Goal: Task Accomplishment & Management: Manage account settings

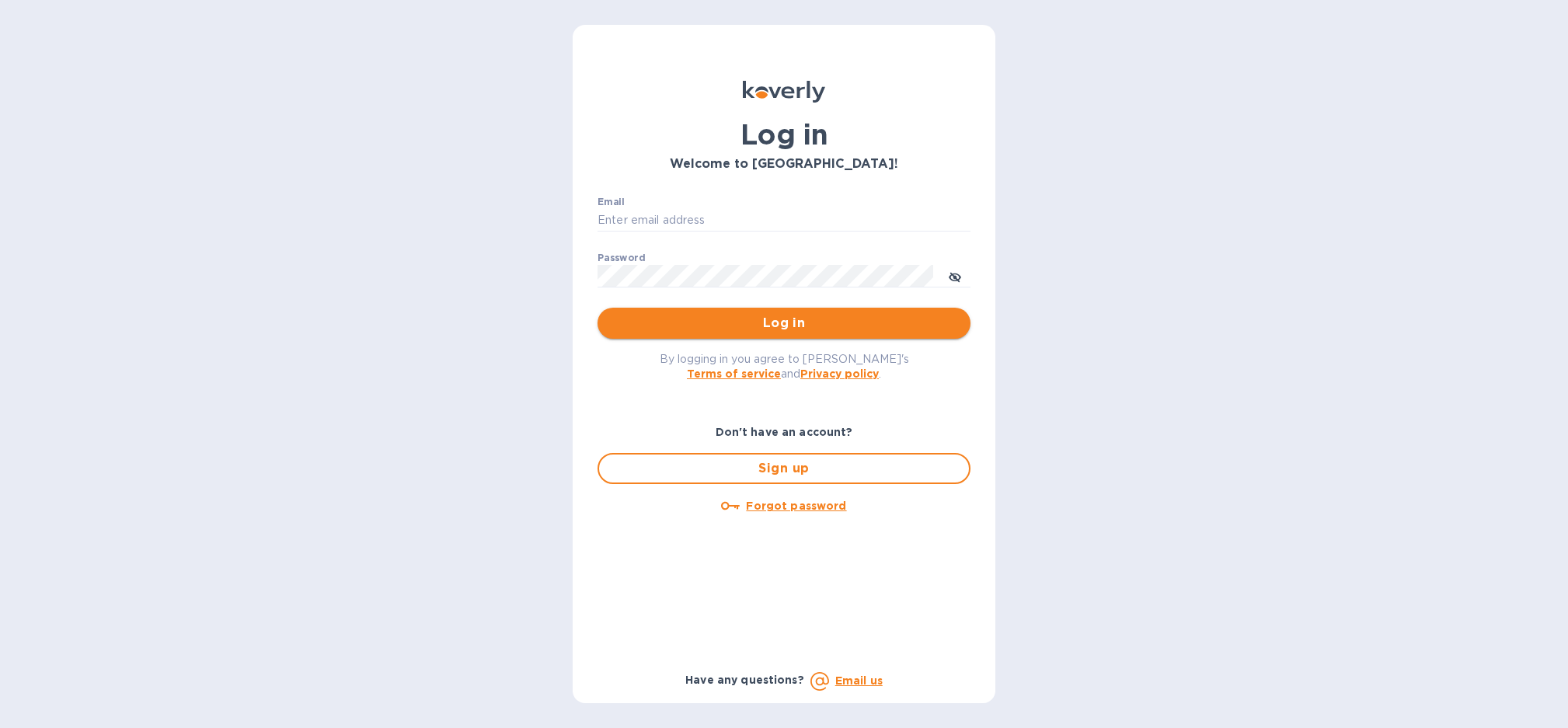
type input "john@ganaio.com"
click at [886, 333] on button "Log in" at bounding box center [784, 323] width 373 height 31
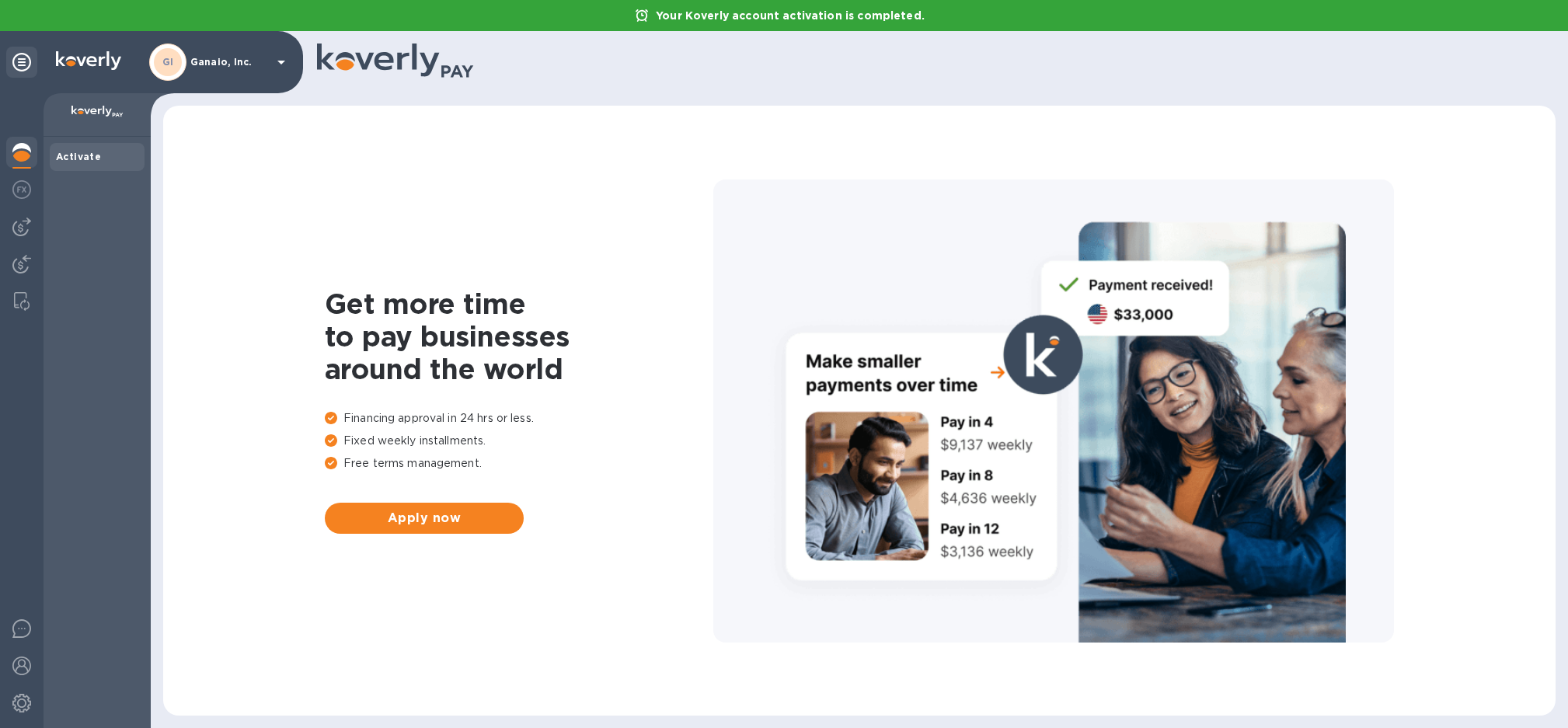
click at [73, 162] on div "Activate" at bounding box center [97, 157] width 82 height 16
click at [24, 228] on img at bounding box center [21, 226] width 19 height 19
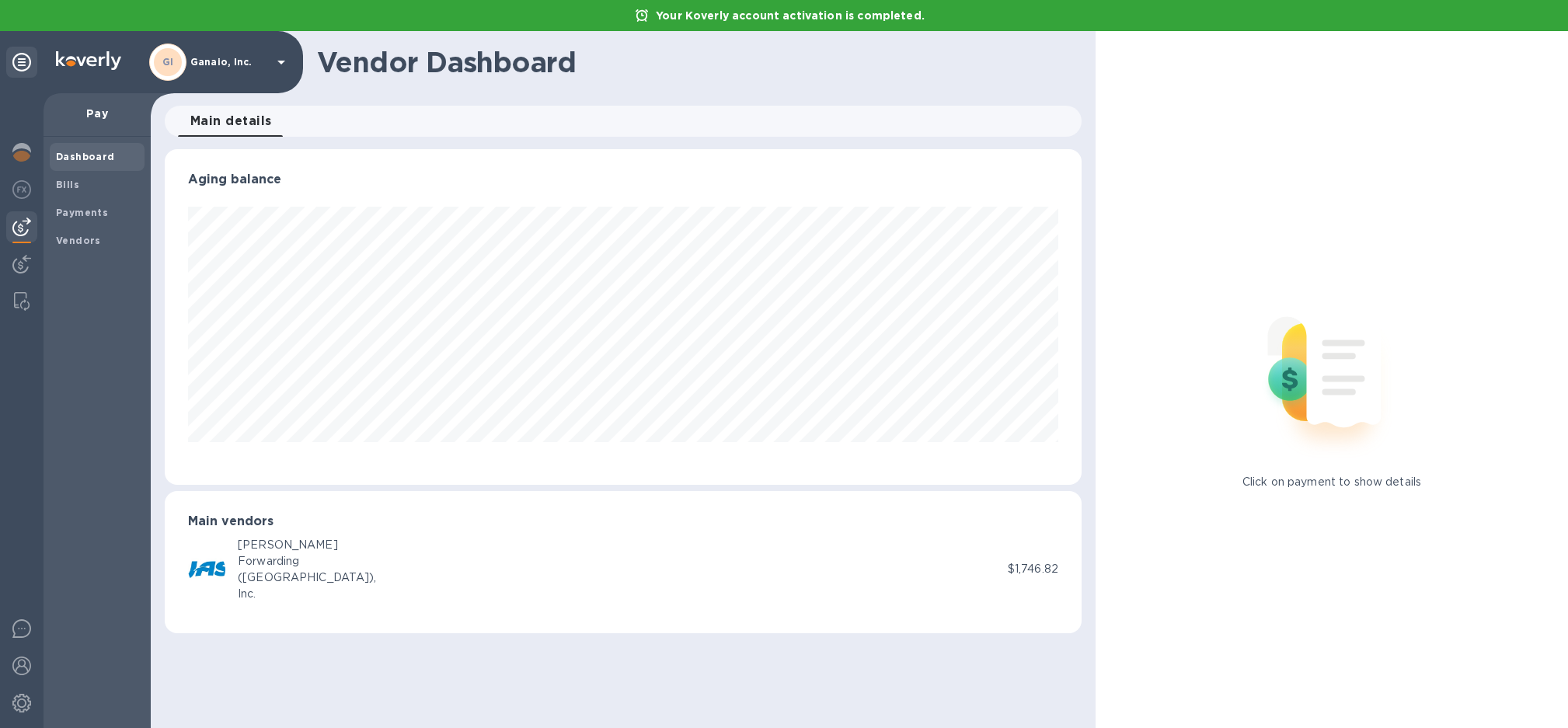
scroll to position [335, 917]
click at [82, 184] on span "Bills" at bounding box center [97, 184] width 82 height 16
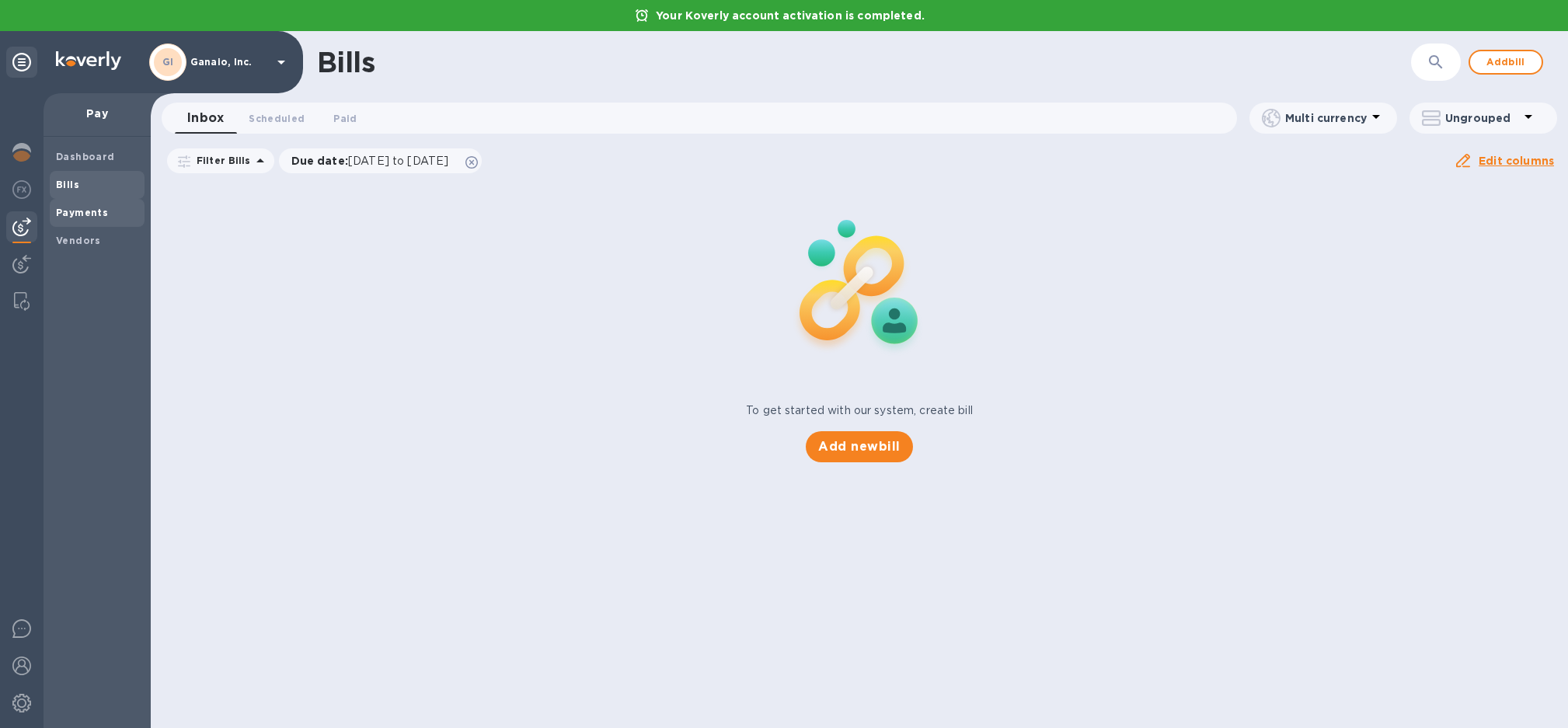
click at [85, 211] on b "Payments" at bounding box center [82, 212] width 52 height 11
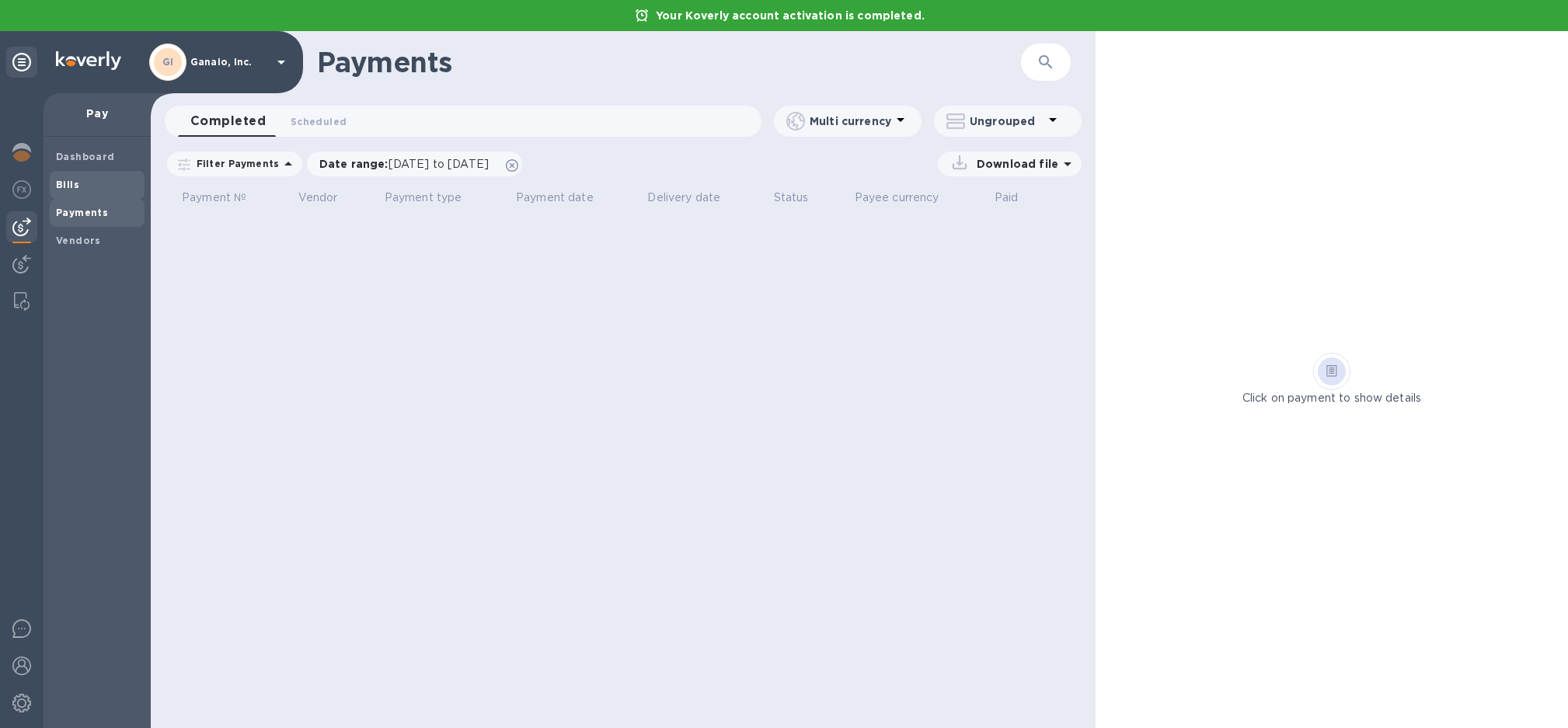
click at [91, 182] on span "Bills" at bounding box center [97, 184] width 82 height 16
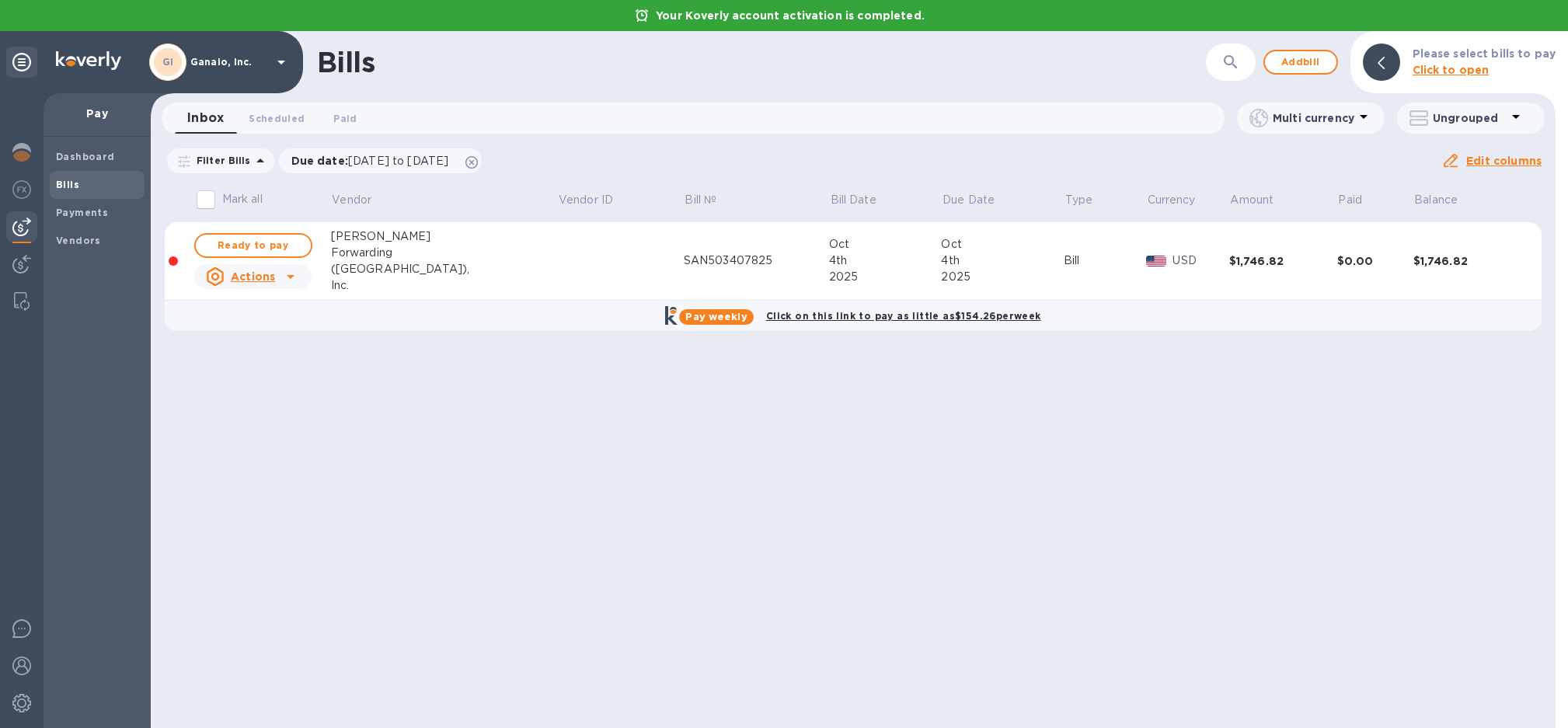
click at [246, 273] on u "Actions" at bounding box center [253, 276] width 44 height 12
click at [270, 340] on b "Mark as paid" at bounding box center [275, 339] width 69 height 12
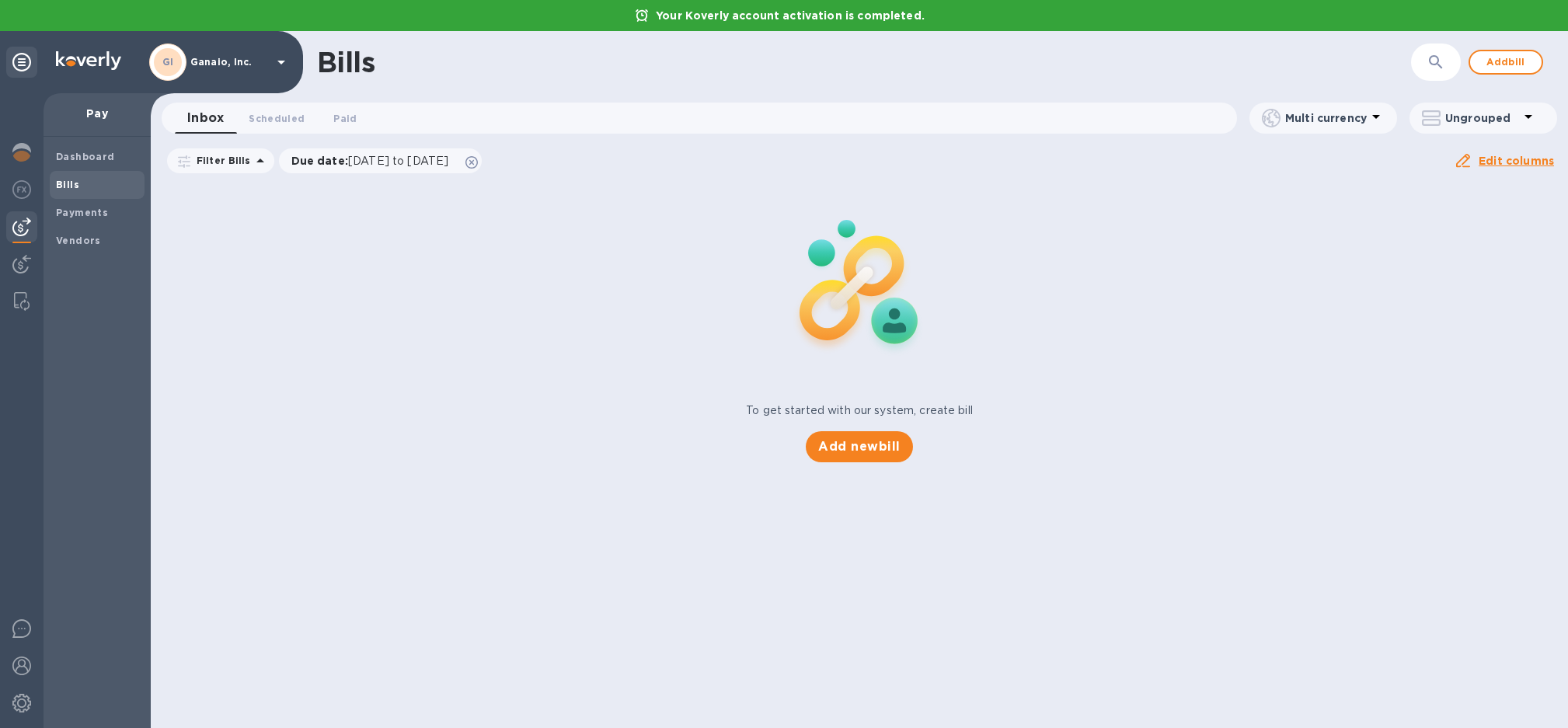
click at [374, 117] on div "Inbox 0 Scheduled 0 Paid 0" at bounding box center [705, 118] width 1062 height 31
click at [346, 114] on span "Paid 0" at bounding box center [344, 118] width 24 height 16
